Goal: Information Seeking & Learning: Learn about a topic

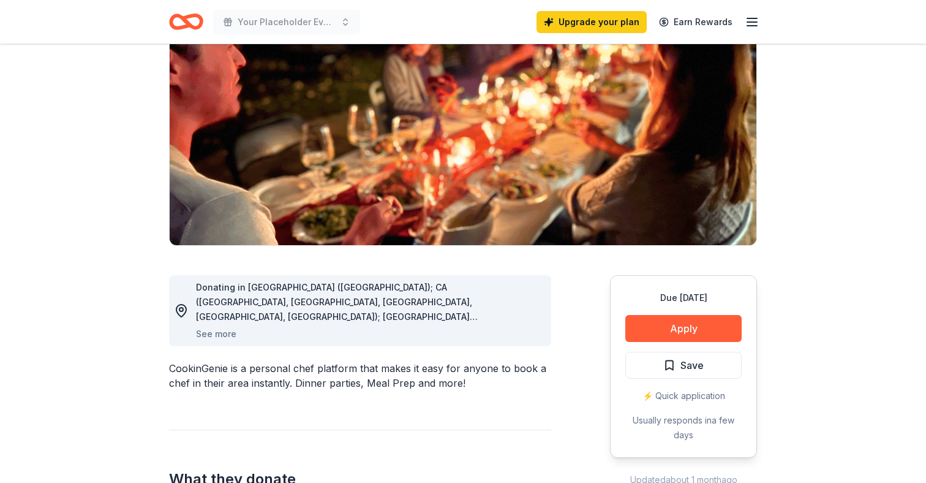
scroll to position [128, 0]
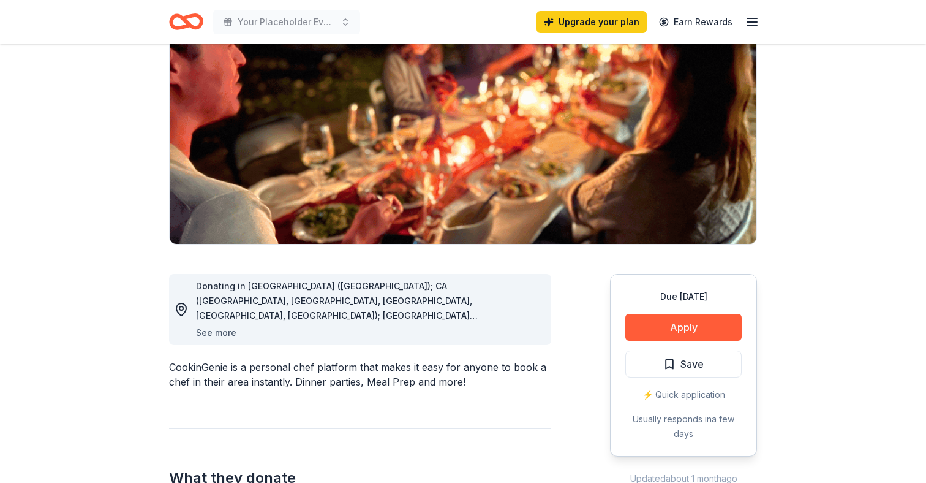
click at [231, 334] on button "See more" at bounding box center [216, 332] width 40 height 15
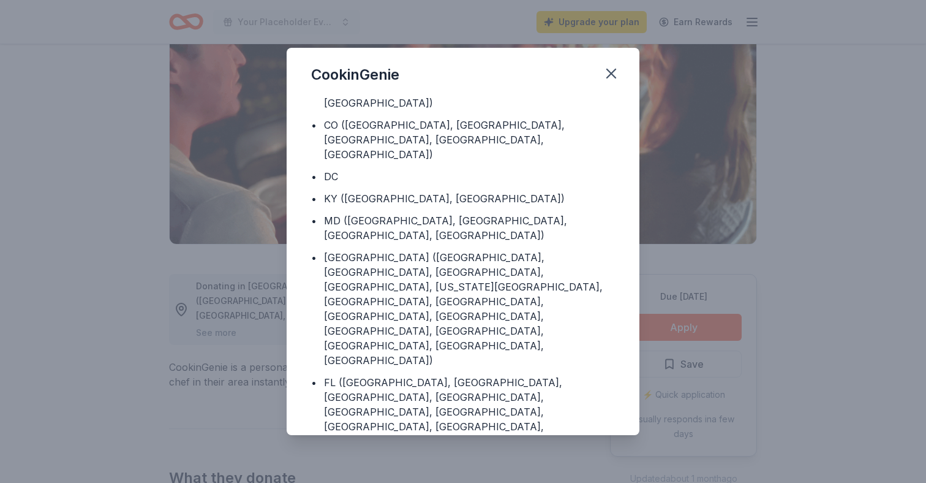
scroll to position [0, 0]
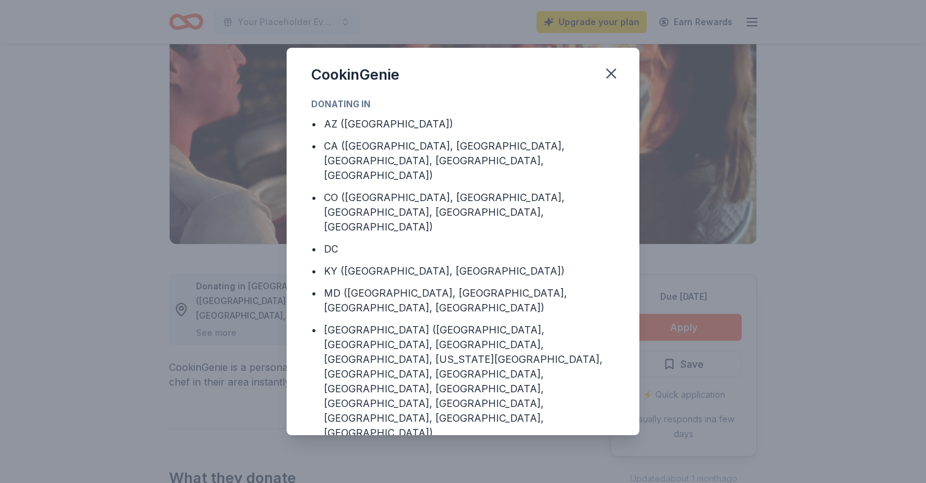
click at [369, 285] on div "MD (Baltimore County, Frederick County, Howard County, Montgomery County)" at bounding box center [469, 299] width 291 height 29
drag, startPoint x: 369, startPoint y: 258, endPoint x: 490, endPoint y: 263, distance: 120.8
click at [490, 285] on div "MD (Baltimore County, Frederick County, Howard County, Montgomery County)" at bounding box center [469, 299] width 291 height 29
drag, startPoint x: 490, startPoint y: 263, endPoint x: 444, endPoint y: 263, distance: 46.6
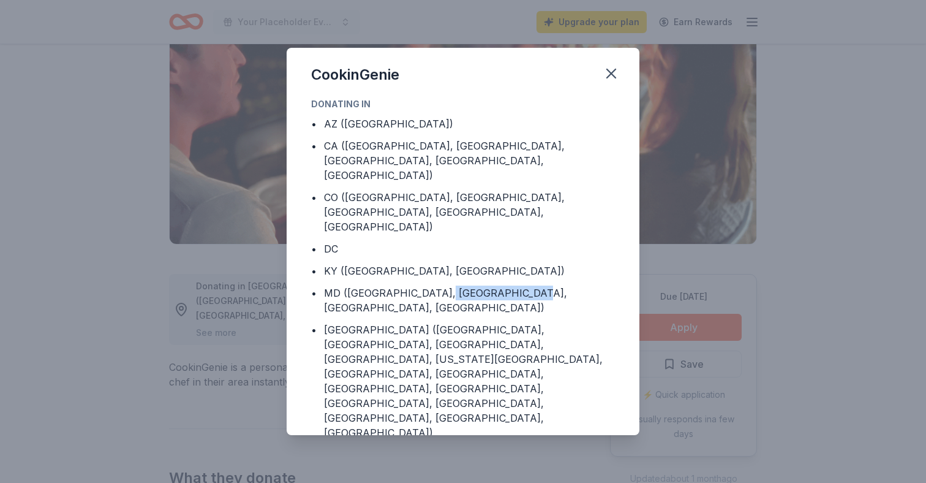
click at [453, 285] on div "MD (Baltimore County, Frederick County, Howard County, Montgomery County)" at bounding box center [469, 299] width 291 height 29
click at [444, 285] on div "MD (Baltimore County, Frederick County, Howard County, Montgomery County)" at bounding box center [469, 299] width 291 height 29
drag, startPoint x: 444, startPoint y: 263, endPoint x: 516, endPoint y: 270, distance: 73.2
click at [515, 285] on div "MD (Baltimore County, Frederick County, Howard County, Montgomery County)" at bounding box center [469, 299] width 291 height 29
click at [516, 285] on div "MD (Baltimore County, Frederick County, Howard County, Montgomery County)" at bounding box center [469, 299] width 291 height 29
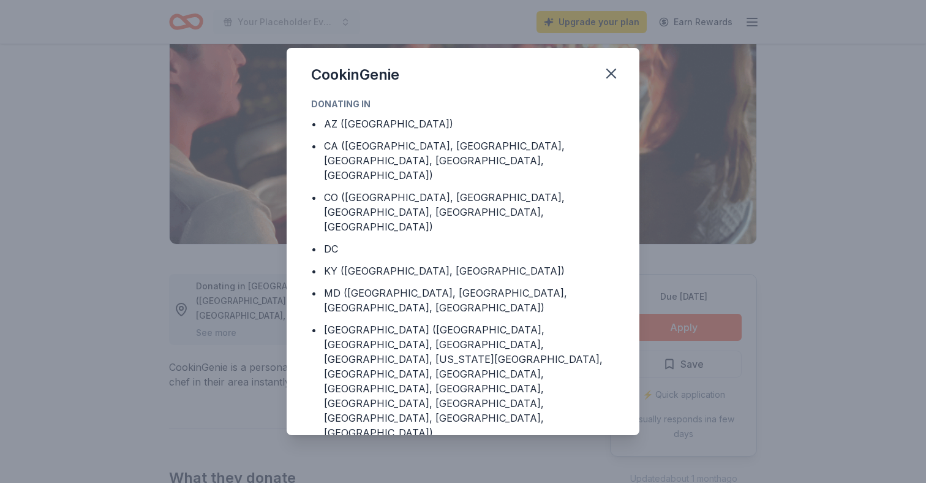
click at [502, 285] on div "MD (Baltimore County, Frederick County, Howard County, Montgomery County)" at bounding box center [469, 299] width 291 height 29
drag, startPoint x: 502, startPoint y: 265, endPoint x: 429, endPoint y: 265, distance: 72.9
click at [439, 285] on div "MD (Baltimore County, Frederick County, Howard County, Montgomery County)" at bounding box center [469, 299] width 291 height 29
click at [429, 285] on div "MD (Baltimore County, Frederick County, Howard County, Montgomery County)" at bounding box center [469, 299] width 291 height 29
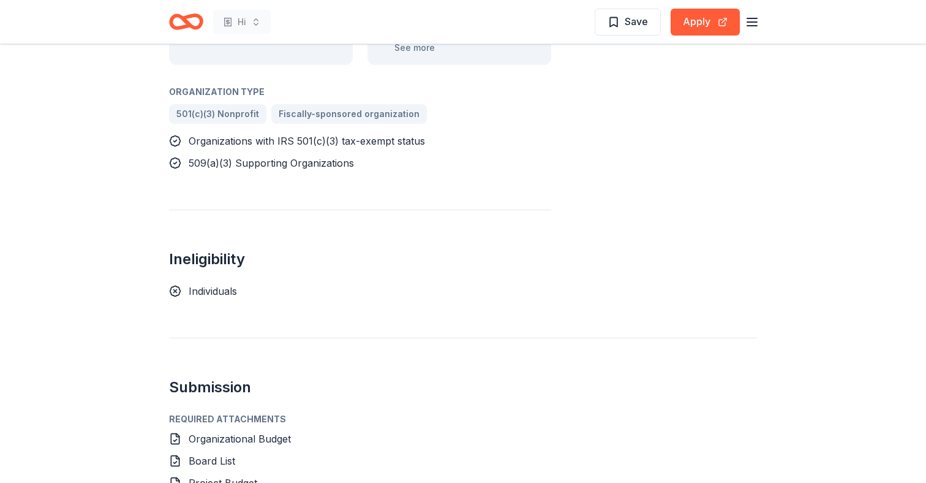
scroll to position [583, 0]
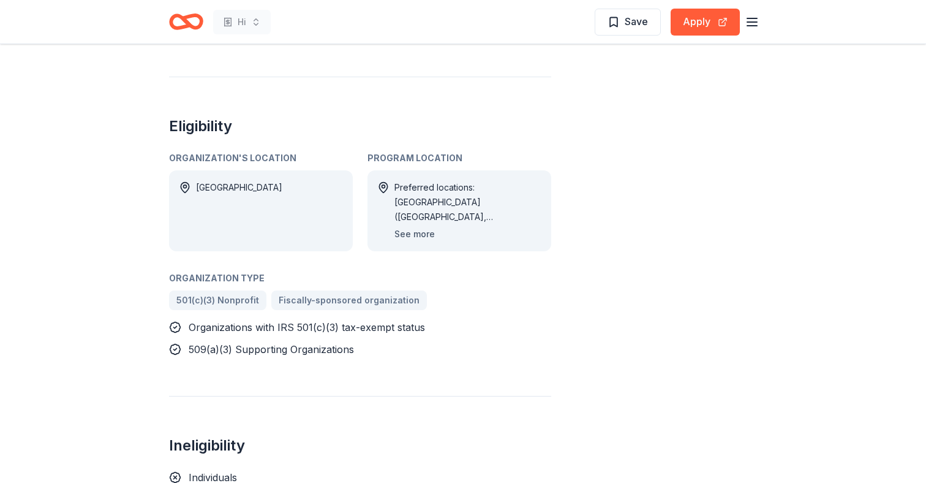
click at [410, 236] on button "See more" at bounding box center [415, 234] width 40 height 15
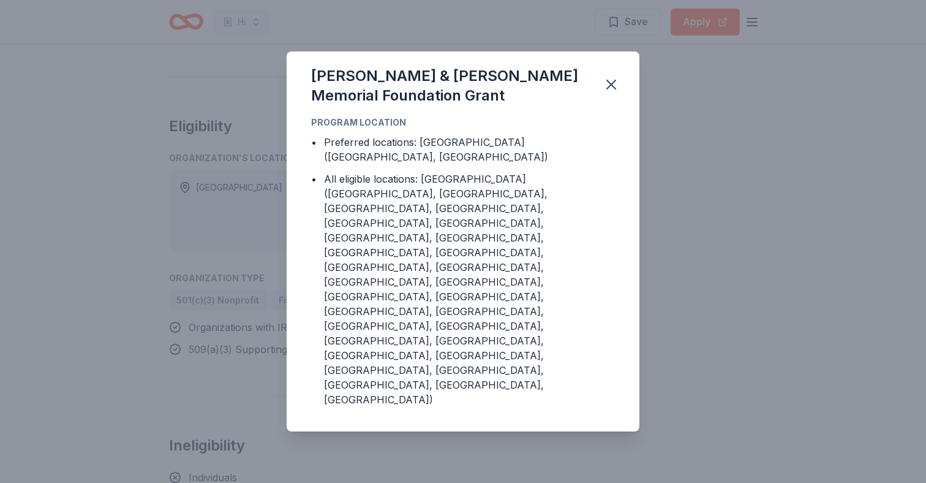
click at [236, 279] on div "Besse Johnson & George Blanton Allen Memorial Foundation Grant Program Location…" at bounding box center [463, 241] width 926 height 483
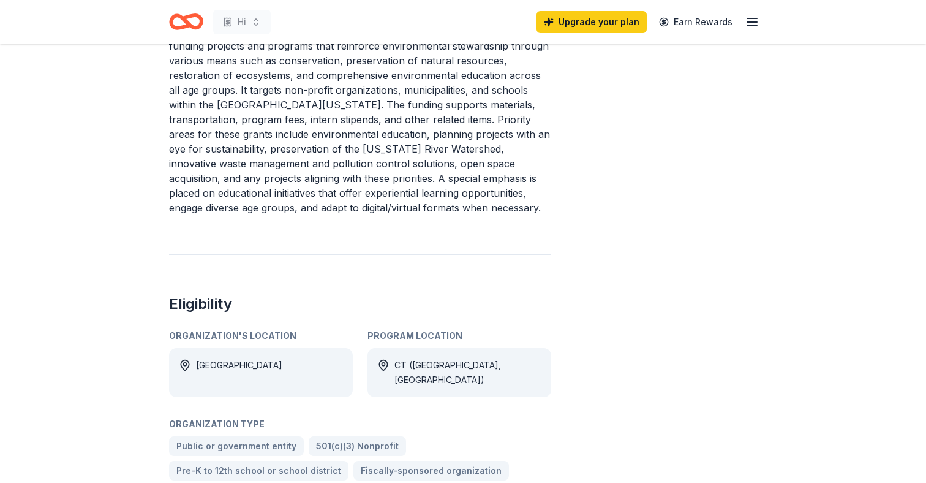
scroll to position [432, 0]
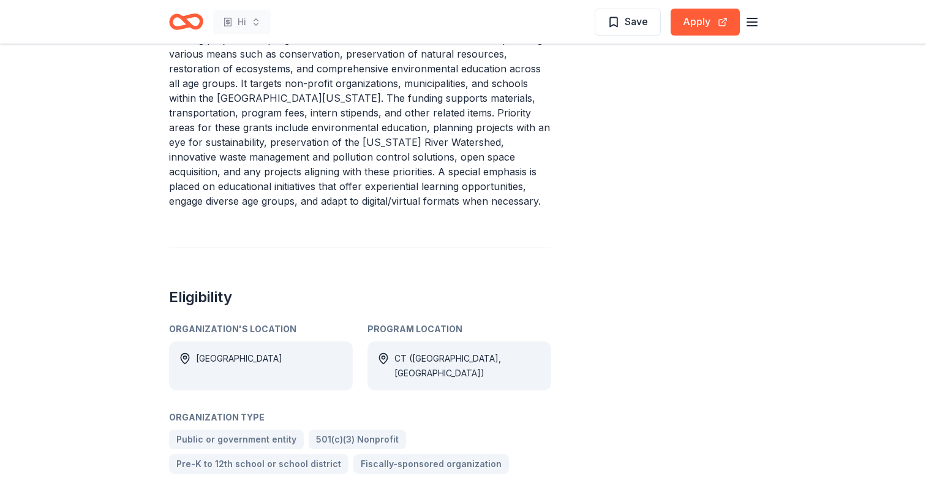
click at [386, 325] on div "Program Location" at bounding box center [460, 329] width 184 height 15
drag, startPoint x: 386, startPoint y: 325, endPoint x: 446, endPoint y: 325, distance: 60.0
click at [446, 325] on div "Program Location" at bounding box center [460, 329] width 184 height 15
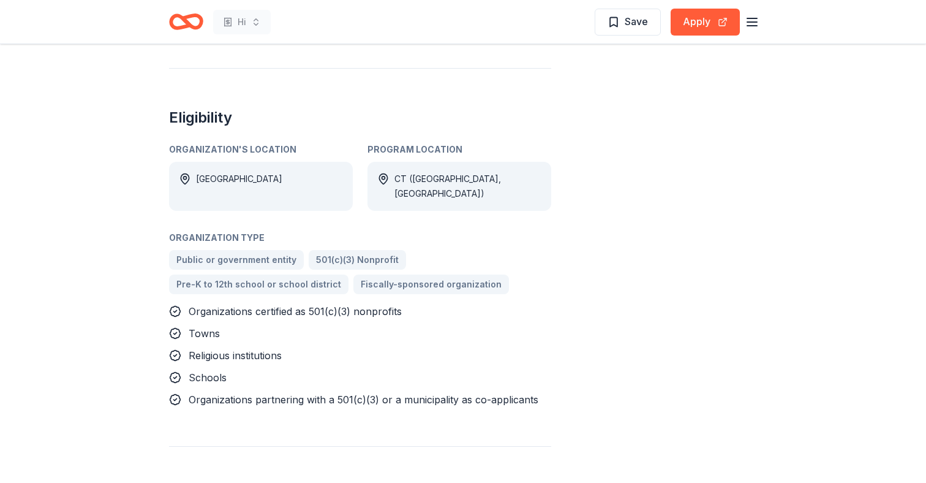
scroll to position [602, 0]
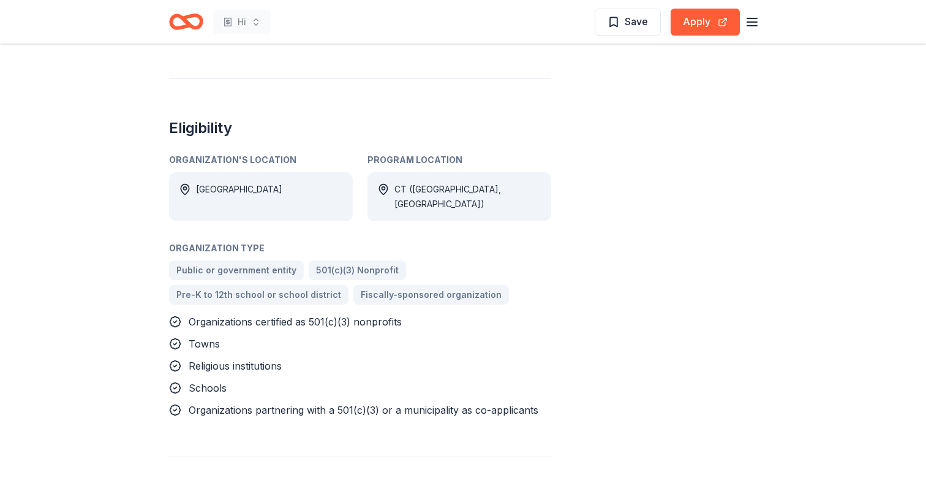
click at [394, 154] on div "Program Location" at bounding box center [460, 160] width 184 height 15
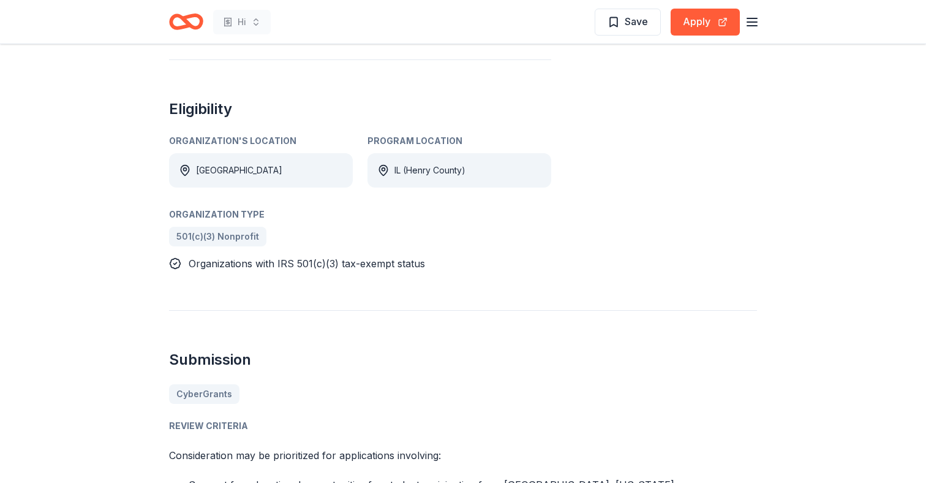
scroll to position [635, 0]
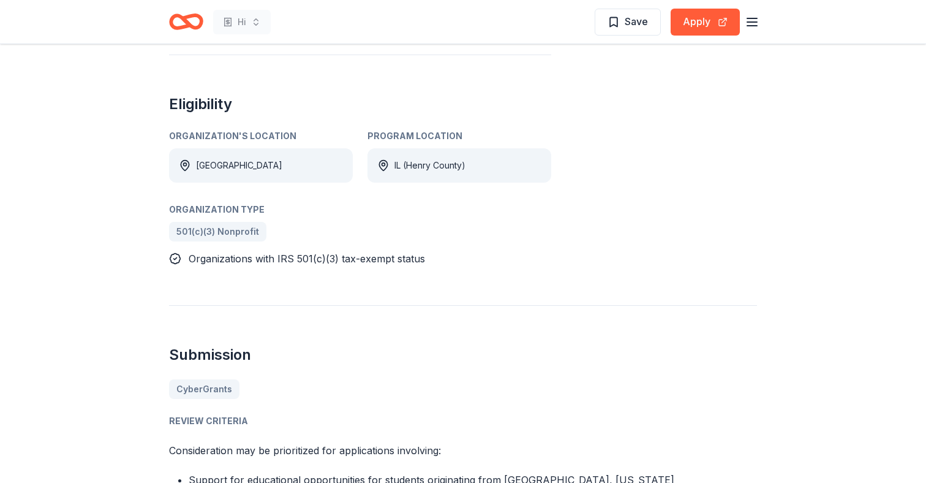
click at [429, 129] on div "Program Location" at bounding box center [460, 136] width 184 height 15
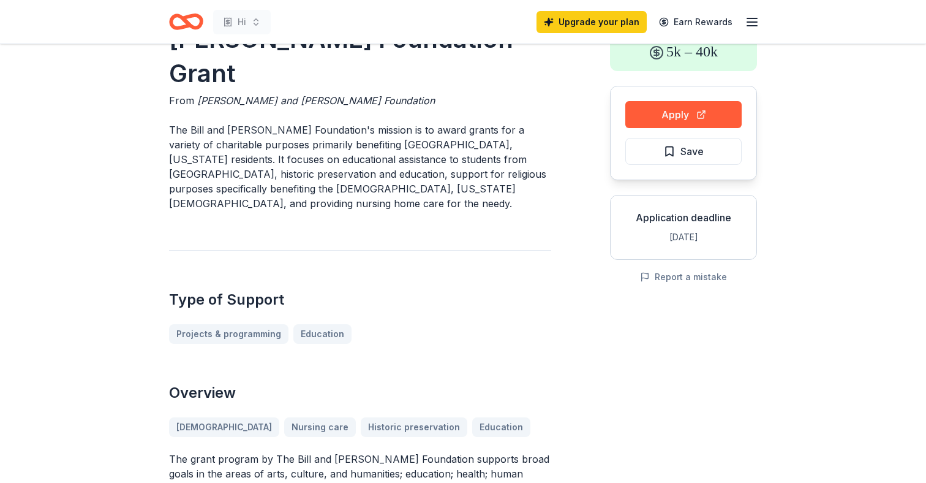
scroll to position [0, 0]
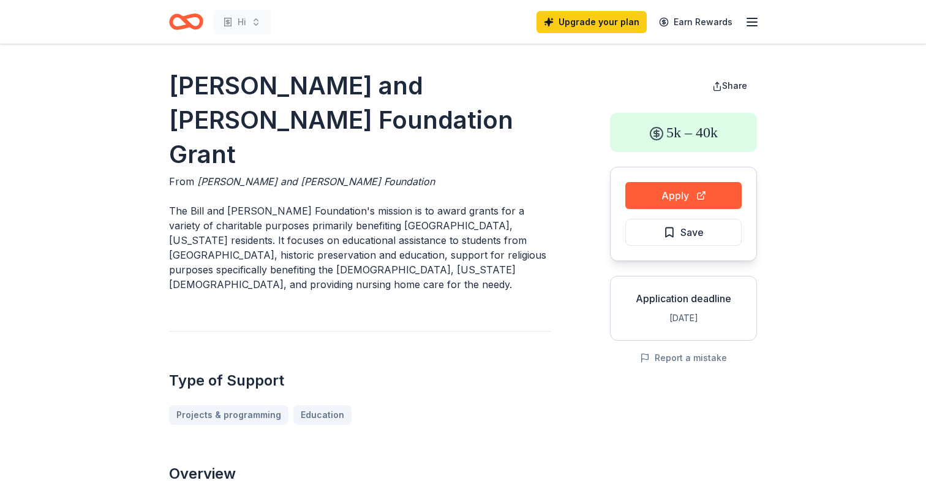
click at [191, 85] on h1 "Bill and Susan Sherrard Foundation Grant" at bounding box center [360, 120] width 382 height 103
drag, startPoint x: 191, startPoint y: 85, endPoint x: 394, endPoint y: 136, distance: 209.2
click at [391, 135] on h1 "Bill and Susan Sherrard Foundation Grant" at bounding box center [360, 120] width 382 height 103
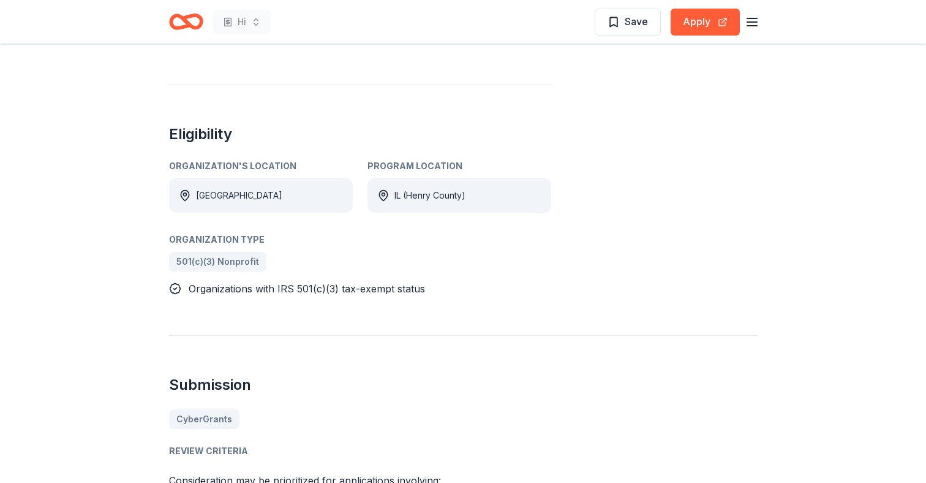
scroll to position [598, 0]
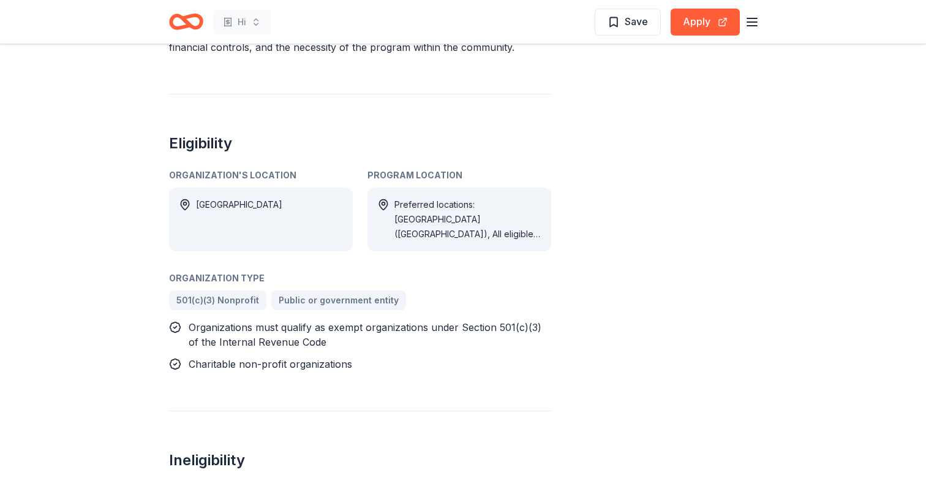
scroll to position [615, 0]
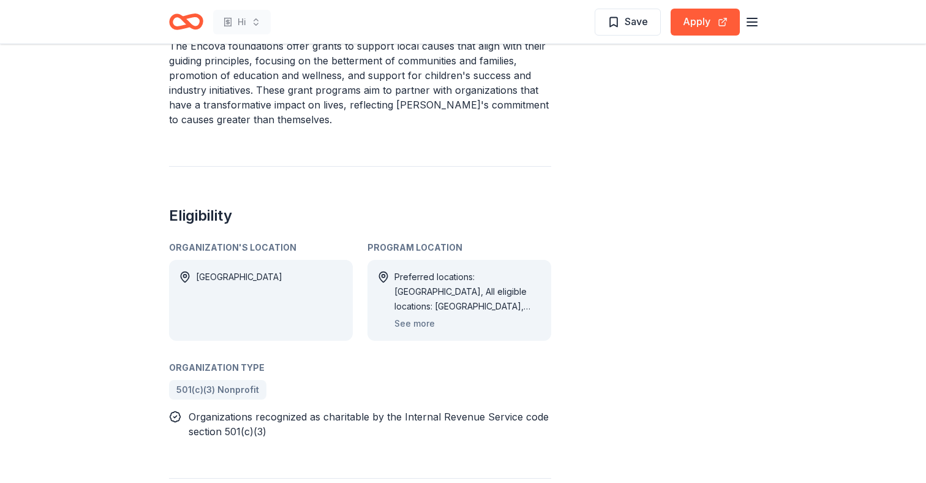
scroll to position [486, 0]
click at [488, 268] on div "Preferred locations: WV, All eligible locations: AL, AR, DC, FL, GA, IL, IN, IA…" at bounding box center [468, 290] width 147 height 44
click at [416, 315] on button "See more" at bounding box center [415, 322] width 40 height 15
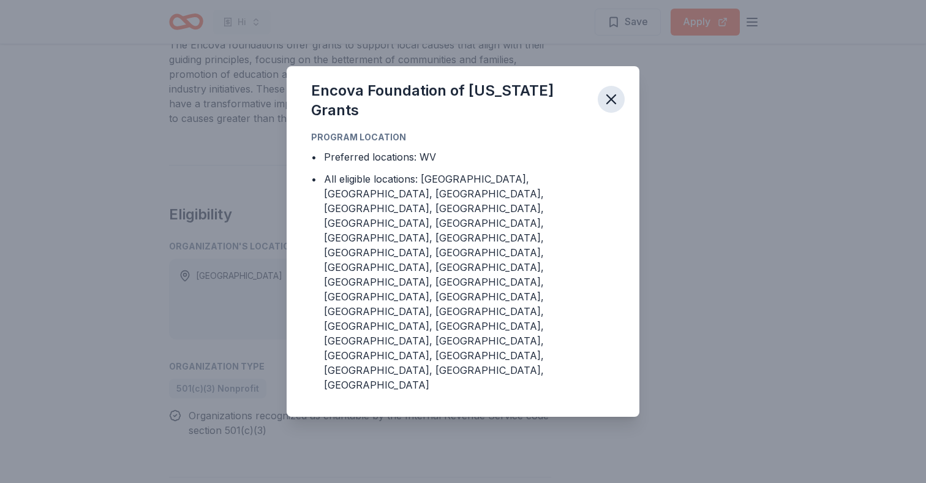
click at [608, 104] on icon "button" at bounding box center [611, 99] width 9 height 9
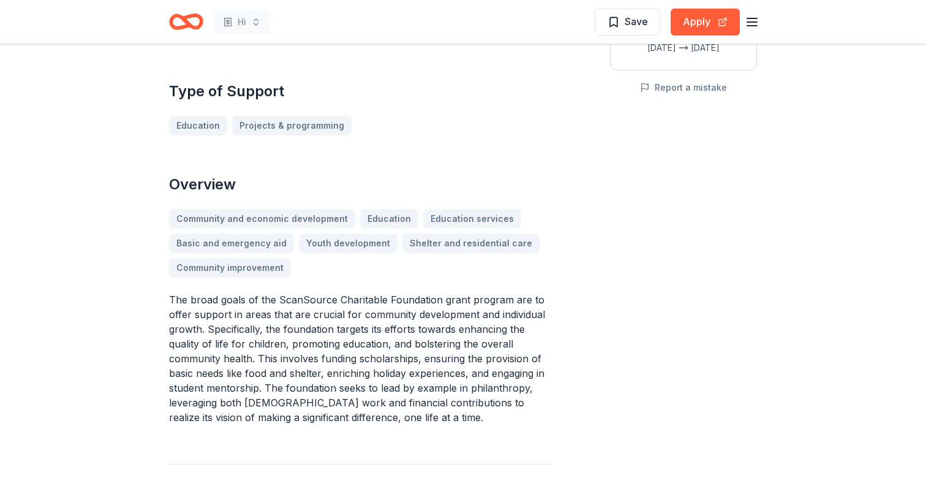
scroll to position [278, 0]
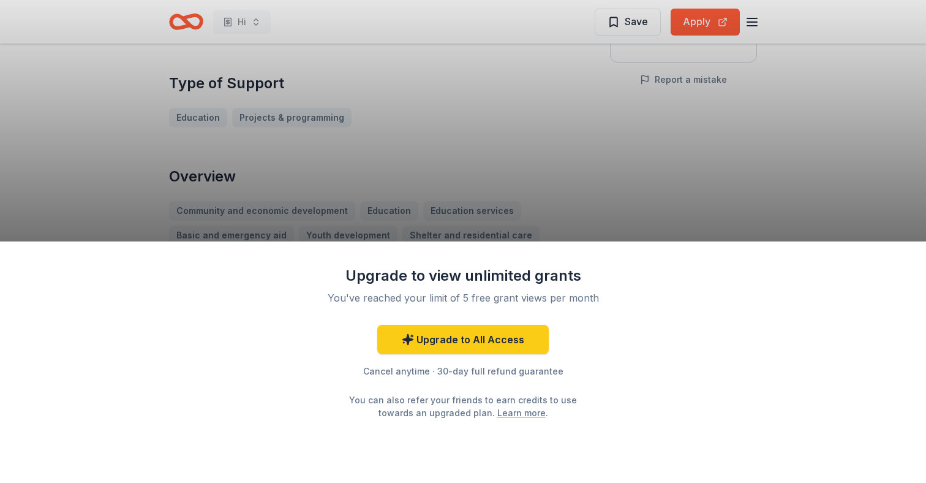
click at [537, 118] on div "Upgrade to view unlimited grants You've reached your limit of 5 free grant view…" at bounding box center [463, 241] width 926 height 483
click at [628, 21] on div "Upgrade to view unlimited grants You've reached your limit of 5 free grant view…" at bounding box center [463, 241] width 926 height 483
click at [755, 26] on div "Upgrade to view unlimited grants You've reached your limit of 5 free grant view…" at bounding box center [463, 241] width 926 height 483
